Goal: Contribute content: Add original content to the website for others to see

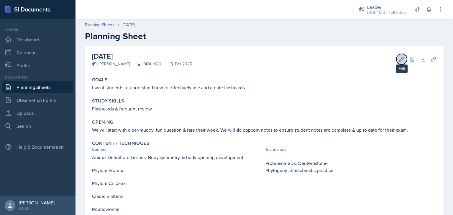
click at [399, 59] on icon at bounding box center [402, 59] width 6 height 6
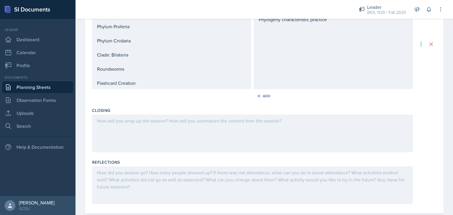
scroll to position [237, 0]
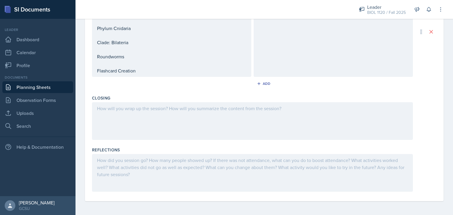
click at [251, 130] on div at bounding box center [252, 121] width 321 height 38
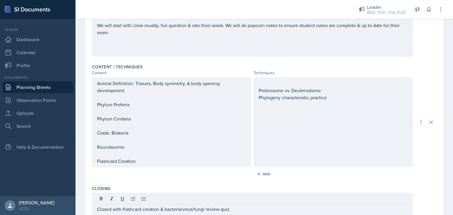
scroll to position [0, 0]
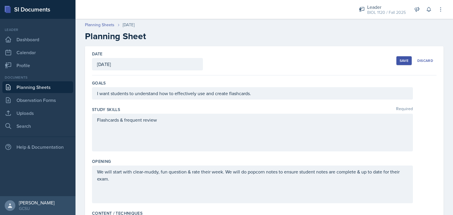
click at [397, 58] on button "Save" at bounding box center [404, 60] width 15 height 9
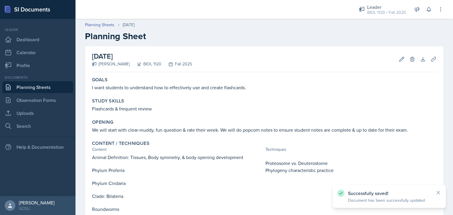
scroll to position [102, 0]
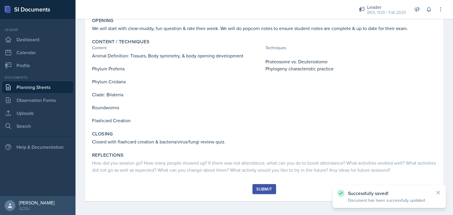
click at [266, 189] on div "Submit" at bounding box center [265, 189] width 16 height 5
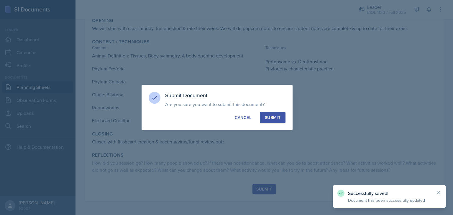
click at [276, 115] on div "Submit" at bounding box center [273, 118] width 16 height 6
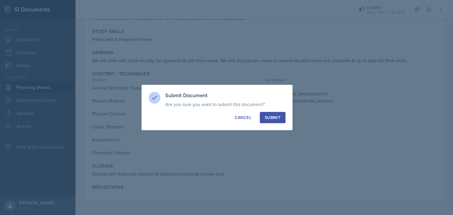
scroll to position [70, 0]
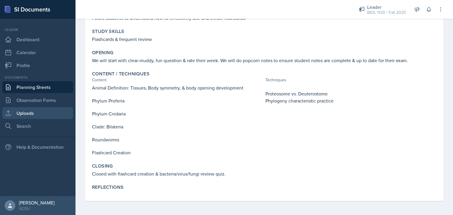
click at [32, 110] on link "Uploads" at bounding box center [37, 113] width 71 height 12
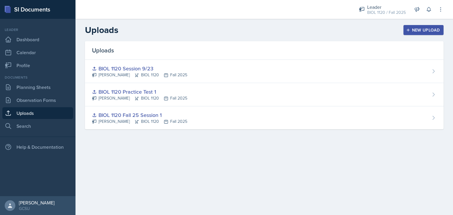
click at [417, 30] on div "New Upload" at bounding box center [424, 30] width 33 height 5
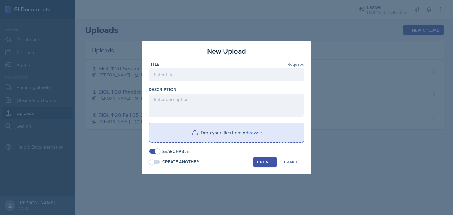
click at [255, 132] on input "file" at bounding box center [226, 132] width 155 height 19
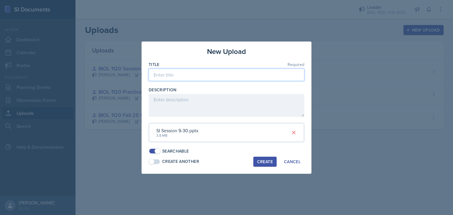
click at [189, 75] on input at bounding box center [227, 75] width 156 height 12
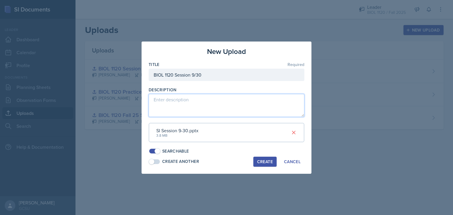
click at [167, 103] on textarea at bounding box center [227, 105] width 156 height 23
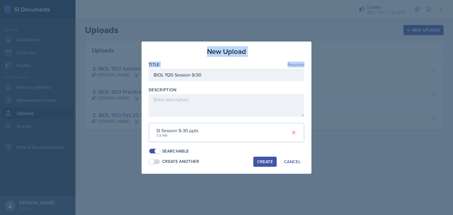
drag, startPoint x: 178, startPoint y: 55, endPoint x: 209, endPoint y: 72, distance: 35.8
click at [209, 72] on div "New Upload Title Required BIOL 1120 Session 9/30 Description SI Session 9-30.pp…" at bounding box center [227, 108] width 170 height 133
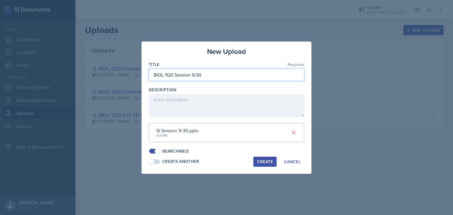
click at [209, 72] on input "BIOL 1120 Session 9/30" at bounding box center [227, 75] width 156 height 12
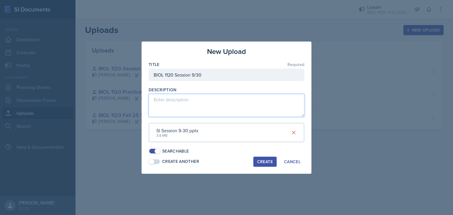
click at [192, 102] on textarea at bounding box center [227, 105] width 156 height 23
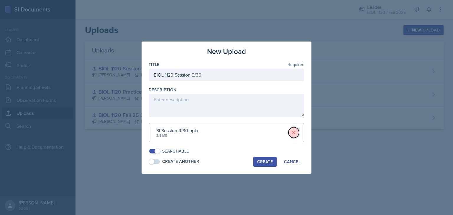
click at [293, 133] on icon at bounding box center [294, 133] width 6 height 6
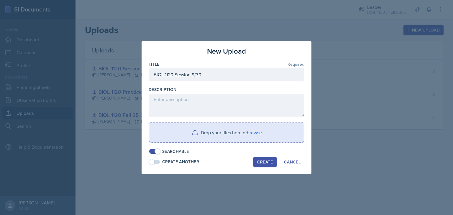
drag, startPoint x: 258, startPoint y: 131, endPoint x: 258, endPoint y: 128, distance: 3.0
click at [258, 128] on input "file" at bounding box center [226, 132] width 155 height 19
click at [252, 131] on input "file" at bounding box center [226, 132] width 155 height 19
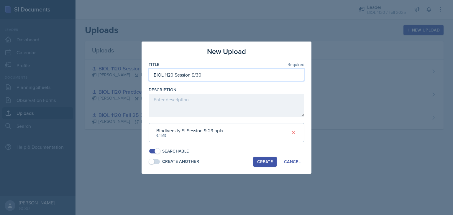
click at [210, 77] on input "BIOL 1120 Session 9/30" at bounding box center [227, 75] width 156 height 12
type input "BIOL 1120 Session 9/29"
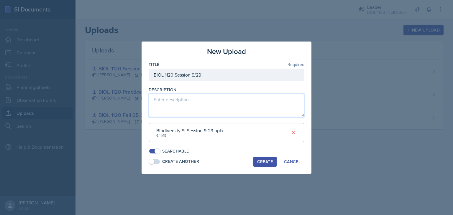
click at [231, 116] on textarea at bounding box center [227, 105] width 156 height 23
type textarea "Bacteria/Fungi Review & Plants"
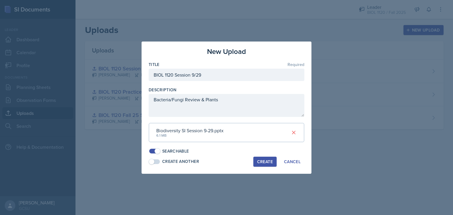
click at [267, 161] on div "Create" at bounding box center [265, 162] width 16 height 5
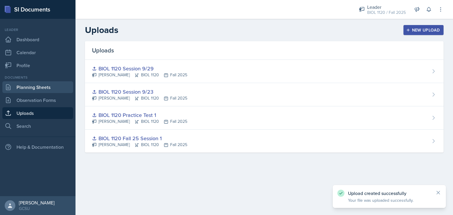
click at [38, 86] on link "Planning Sheets" at bounding box center [37, 87] width 71 height 12
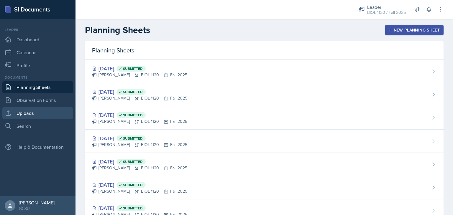
click at [29, 114] on link "Uploads" at bounding box center [37, 113] width 71 height 12
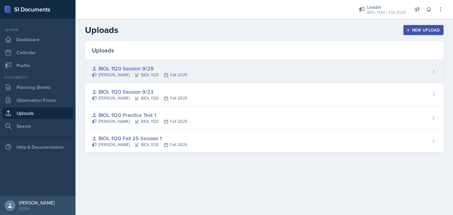
click at [140, 70] on div "BIOL 1120 Session 9/29" at bounding box center [139, 69] width 95 height 8
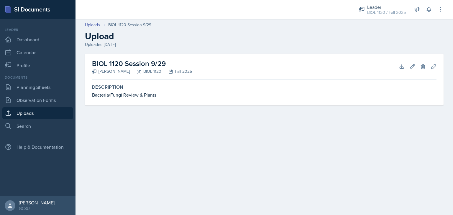
click at [152, 64] on h2 "BIOL 1120 Session 9/29" at bounding box center [142, 63] width 100 height 11
click at [414, 66] on icon at bounding box center [413, 67] width 6 height 6
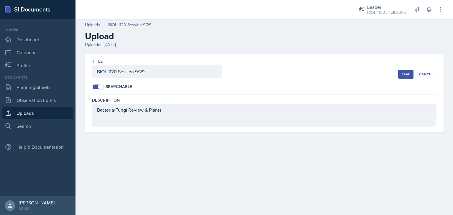
click at [414, 66] on div "Title BIOL 1120 Session 9/29 Searchable Save Cancel" at bounding box center [264, 74] width 345 height 41
click at [191, 71] on input "BIOL 1120 Session 9/29" at bounding box center [157, 72] width 130 height 12
type input "BIOL 1120 Session 9/30"
click at [401, 74] on button "Save" at bounding box center [406, 74] width 15 height 9
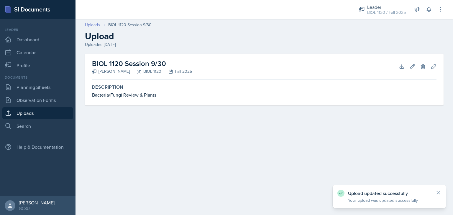
click at [94, 27] on link "Uploads" at bounding box center [92, 25] width 15 height 6
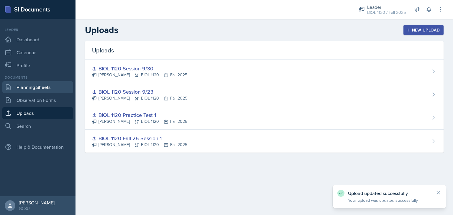
click at [40, 89] on link "Planning Sheets" at bounding box center [37, 87] width 71 height 12
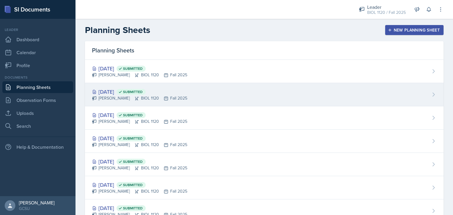
click at [122, 89] on div "[DATE] Submitted" at bounding box center [139, 92] width 95 height 8
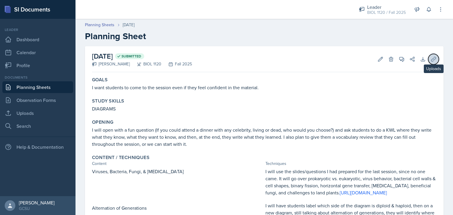
click at [433, 60] on button "Uploads" at bounding box center [434, 59] width 11 height 11
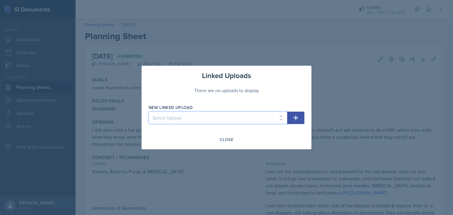
click at [240, 121] on select "Select Upload BIOL 1120 Fall 25 Session 1 BIOL 1120 Practice Test 1 BIOL 1120 S…" at bounding box center [218, 118] width 139 height 12
select select "401e9bef-63dc-442d-8b7e-16b2a791f5f9"
click at [149, 112] on select "Select Upload BIOL 1120 Fall 25 Session 1 BIOL 1120 Practice Test 1 BIOL 1120 S…" at bounding box center [218, 118] width 139 height 12
click at [297, 117] on icon "button" at bounding box center [296, 118] width 7 height 7
select select
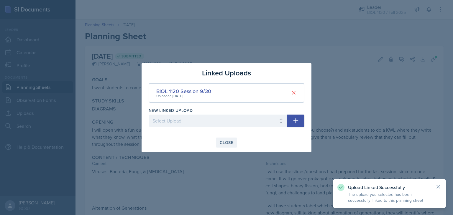
click at [228, 141] on div "Close" at bounding box center [227, 143] width 14 height 5
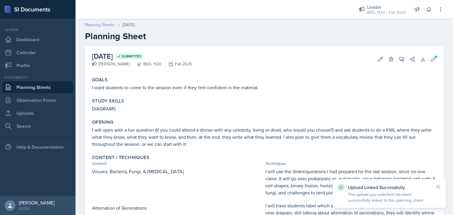
click at [109, 24] on link "Planning Sheets" at bounding box center [100, 25] width 30 height 6
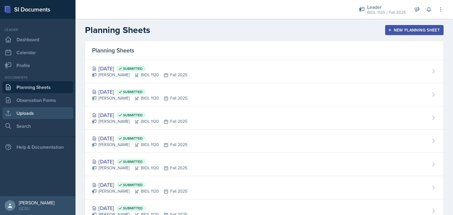
click at [29, 111] on link "Uploads" at bounding box center [37, 113] width 71 height 12
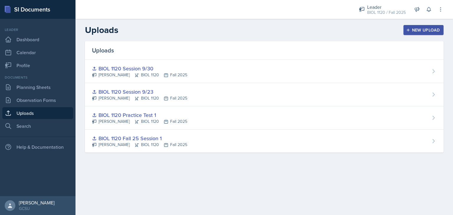
click at [436, 30] on div "New Upload" at bounding box center [424, 30] width 33 height 5
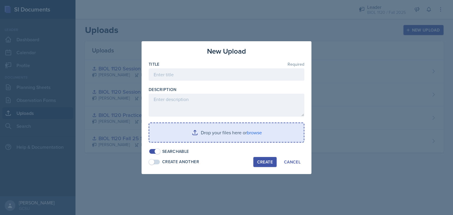
click at [267, 141] on input "file" at bounding box center [226, 132] width 155 height 19
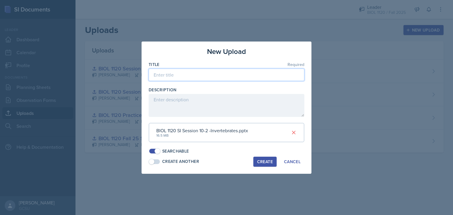
click at [181, 74] on input at bounding box center [227, 75] width 156 height 12
type input "BIOL 1120 Session 10/2"
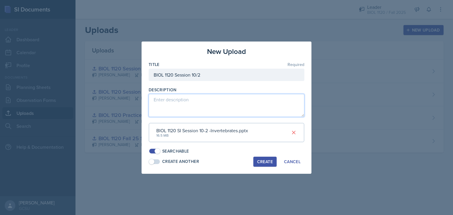
click at [175, 100] on textarea at bounding box center [227, 105] width 156 height 23
click at [164, 103] on textarea "Invertabrates" at bounding box center [227, 105] width 156 height 23
click at [224, 112] on textarea "Invertebrates" at bounding box center [227, 105] width 156 height 23
type textarea "Invertebrates"
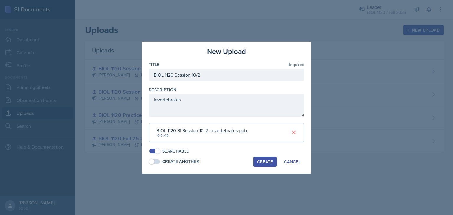
click at [262, 163] on div "Create" at bounding box center [265, 162] width 16 height 5
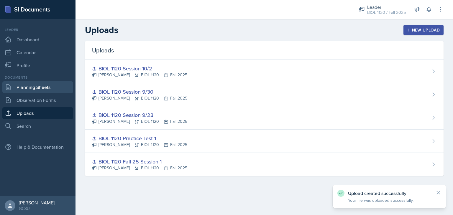
click at [44, 85] on link "Planning Sheets" at bounding box center [37, 87] width 71 height 12
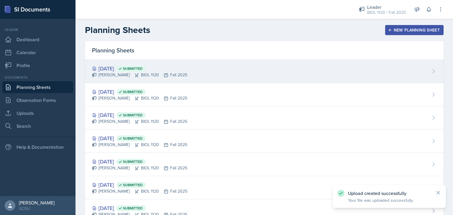
click at [197, 71] on div "[DATE] Submitted [PERSON_NAME] BIOL 1120 Fall 2025" at bounding box center [264, 71] width 359 height 23
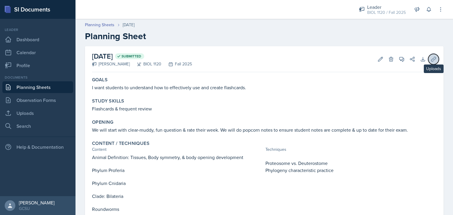
click at [429, 55] on button "Uploads" at bounding box center [434, 59] width 11 height 11
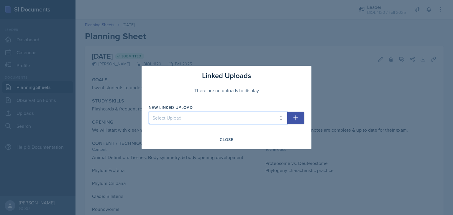
click at [260, 116] on select "Select Upload BIOL 1120 Fall 25 Session 1 BIOL 1120 Practice Test 1 BIOL 1120 S…" at bounding box center [218, 118] width 139 height 12
select select "0a4aac61-914a-4488-8a44-8c02934bbee1"
click at [149, 112] on select "Select Upload BIOL 1120 Fall 25 Session 1 BIOL 1120 Practice Test 1 BIOL 1120 S…" at bounding box center [218, 118] width 139 height 12
click at [305, 119] on div "Linked Uploads There are no uploads to display New Linked Upload Select Upload …" at bounding box center [227, 108] width 170 height 84
click at [303, 119] on button "button" at bounding box center [296, 118] width 17 height 12
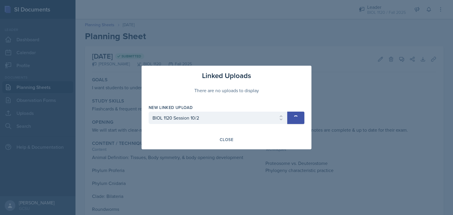
select select
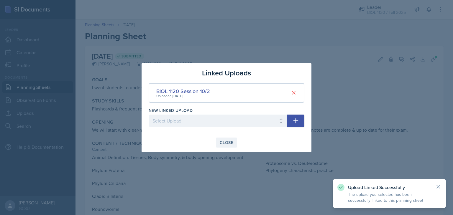
click at [228, 145] on div "Close" at bounding box center [227, 143] width 14 height 5
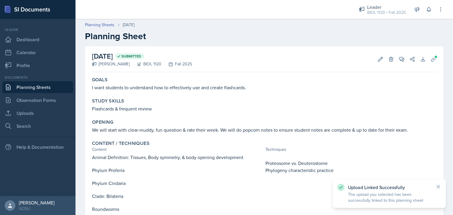
scroll to position [70, 0]
